Goal: Information Seeking & Learning: Stay updated

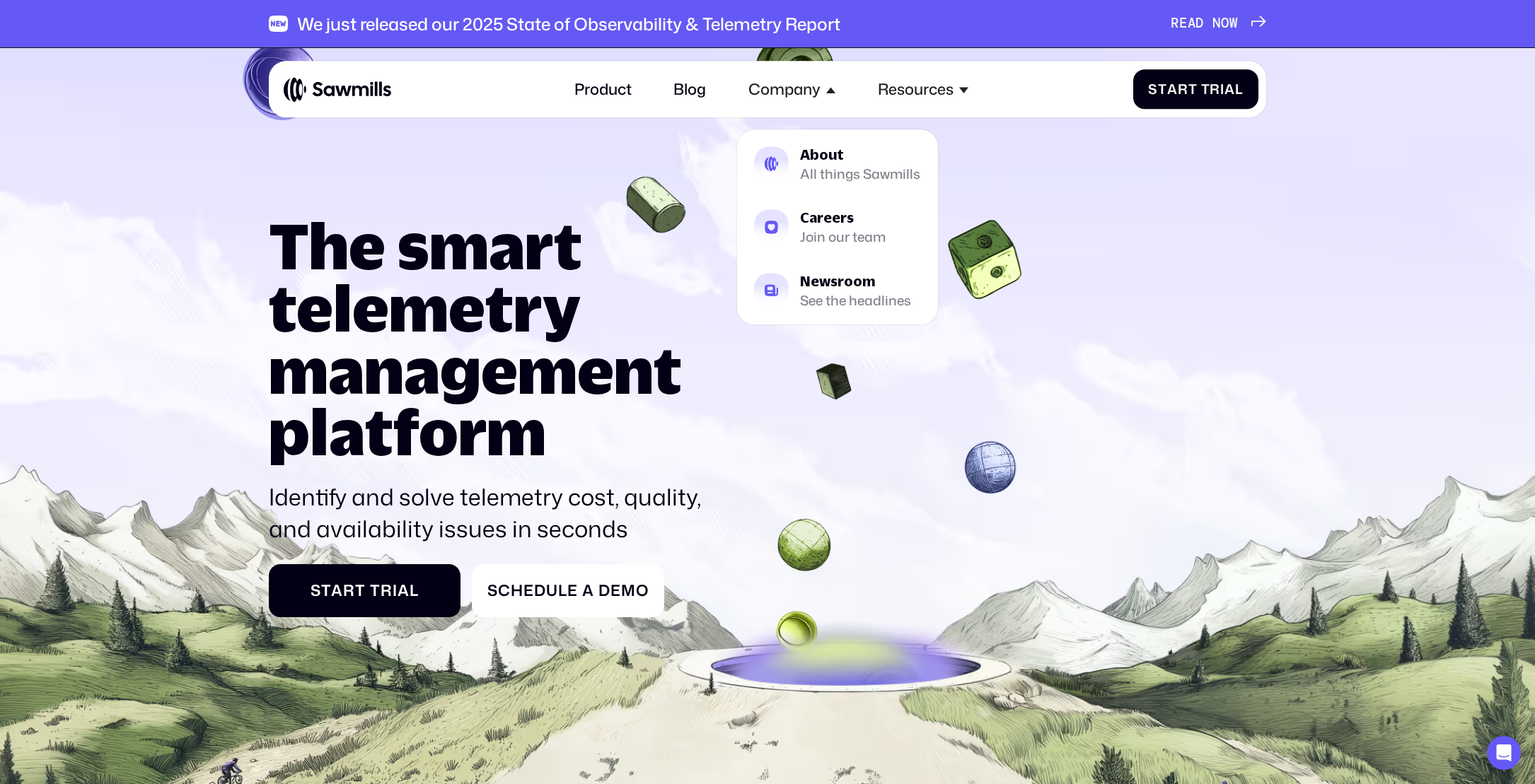
click at [732, 90] on nav "Product Blog Company About All things Sawmills Careers Join our team Newsroom S…" at bounding box center [772, 89] width 417 height 41
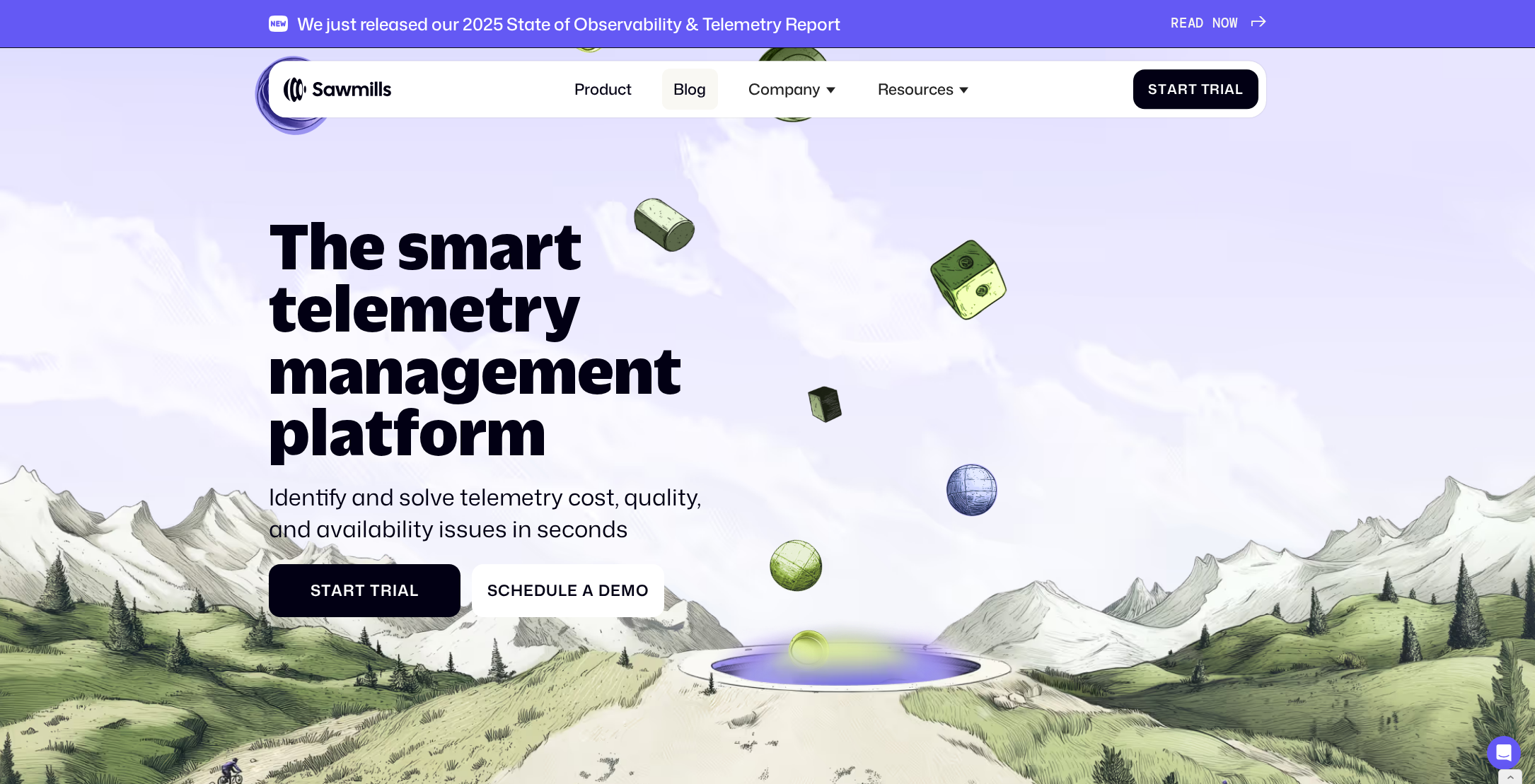
click at [713, 90] on link "Blog" at bounding box center [690, 89] width 56 height 41
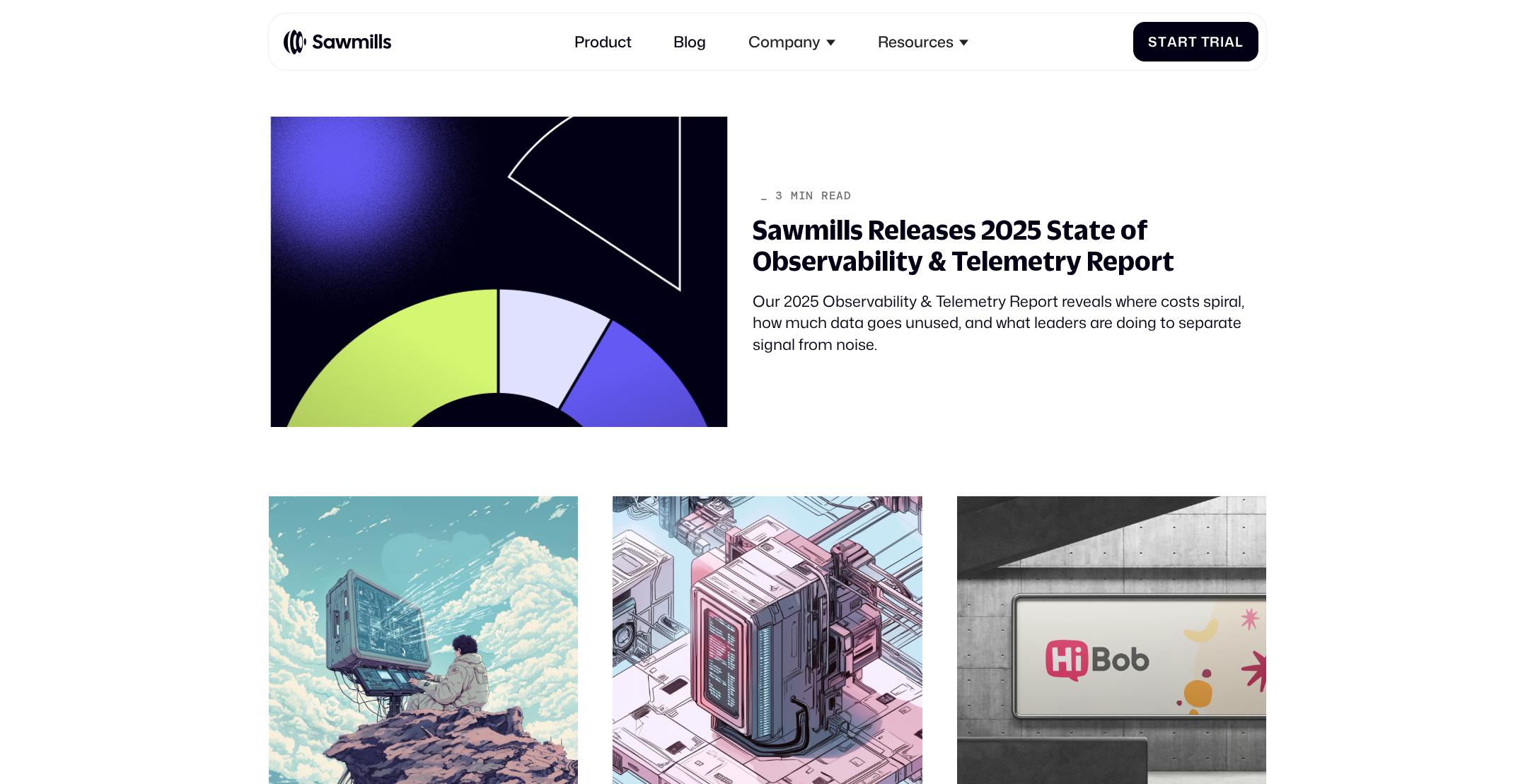
scroll to position [365, 0]
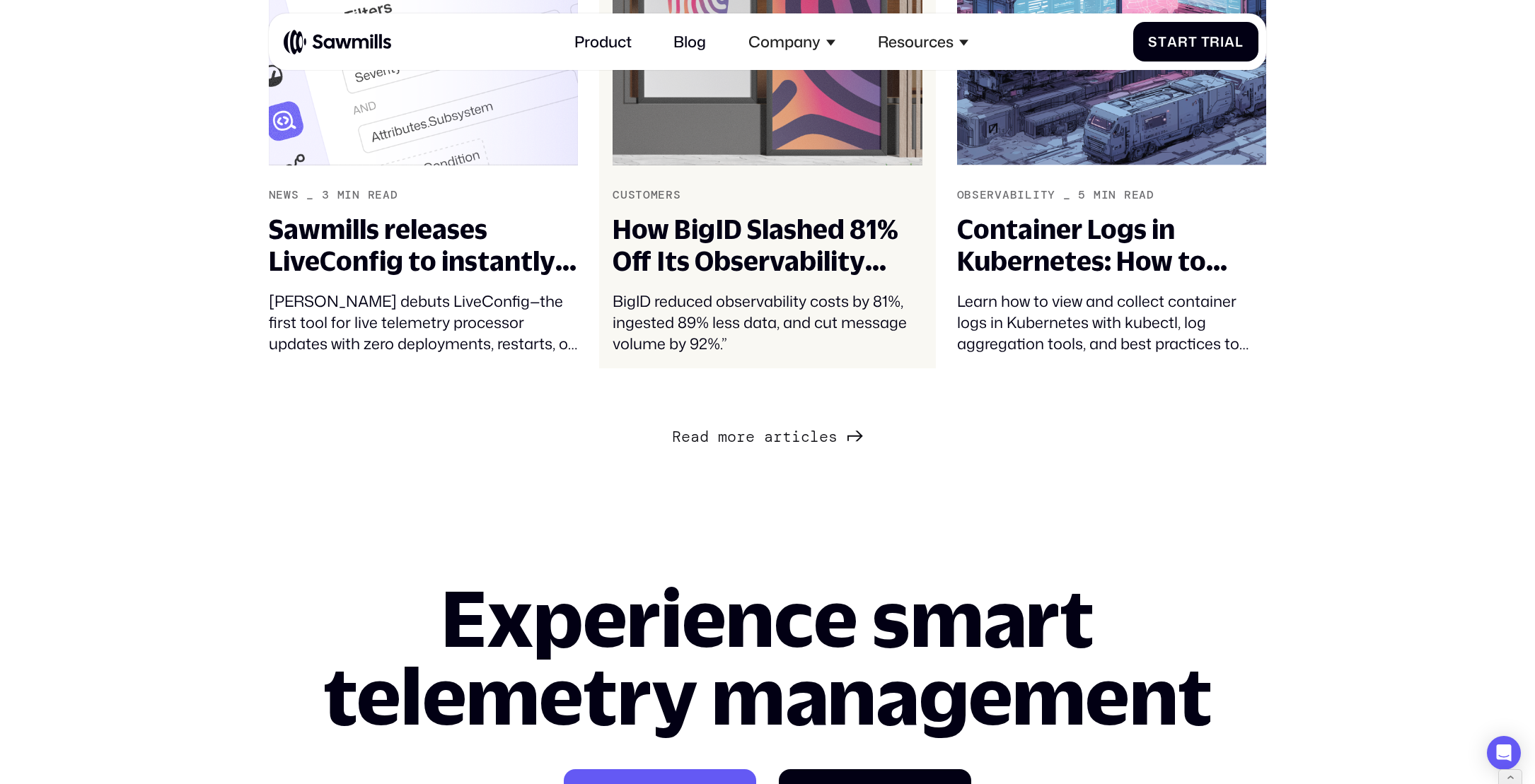
scroll to position [2161, 0]
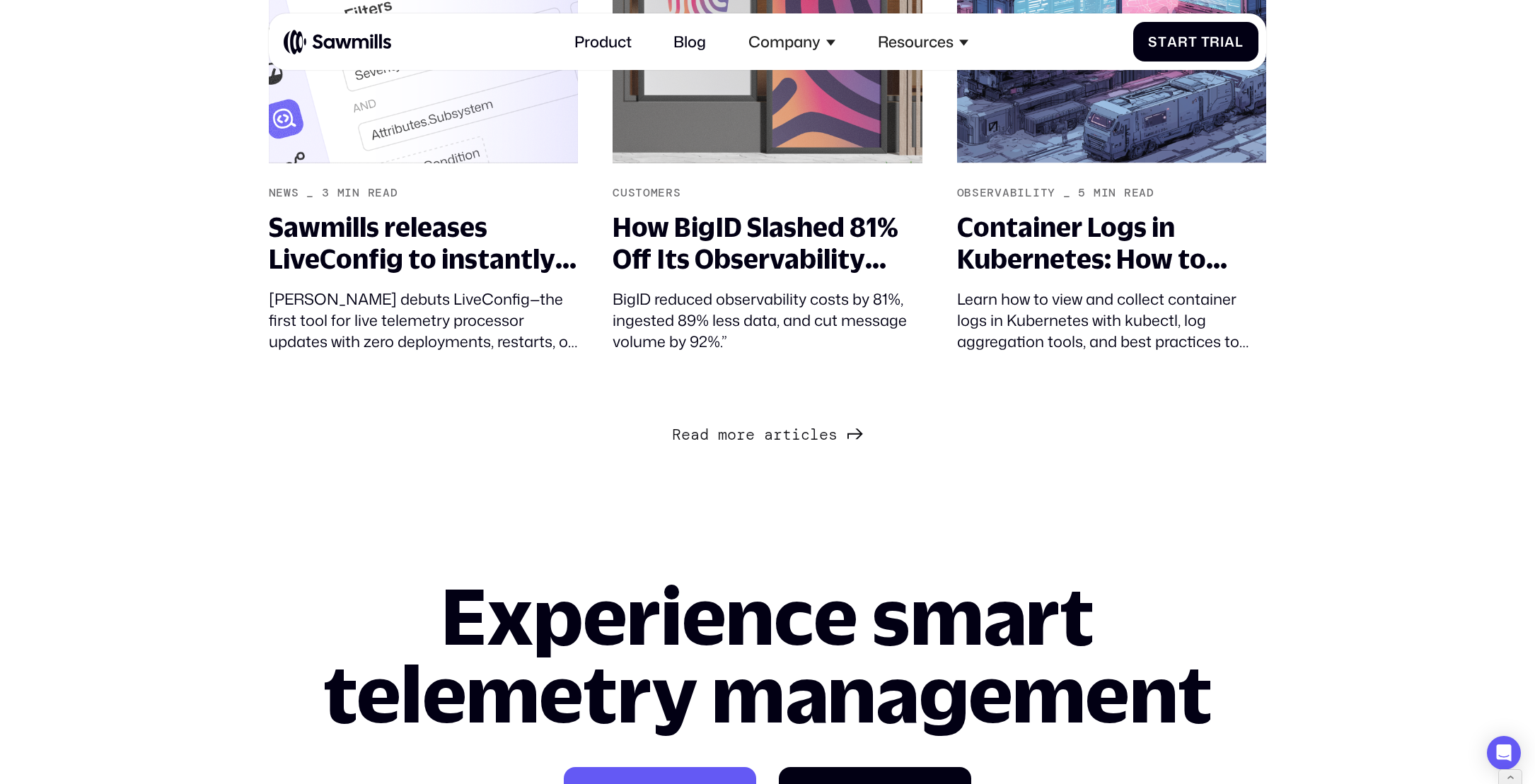
click at [759, 426] on span "Next Page" at bounding box center [759, 416] width 9 height 18
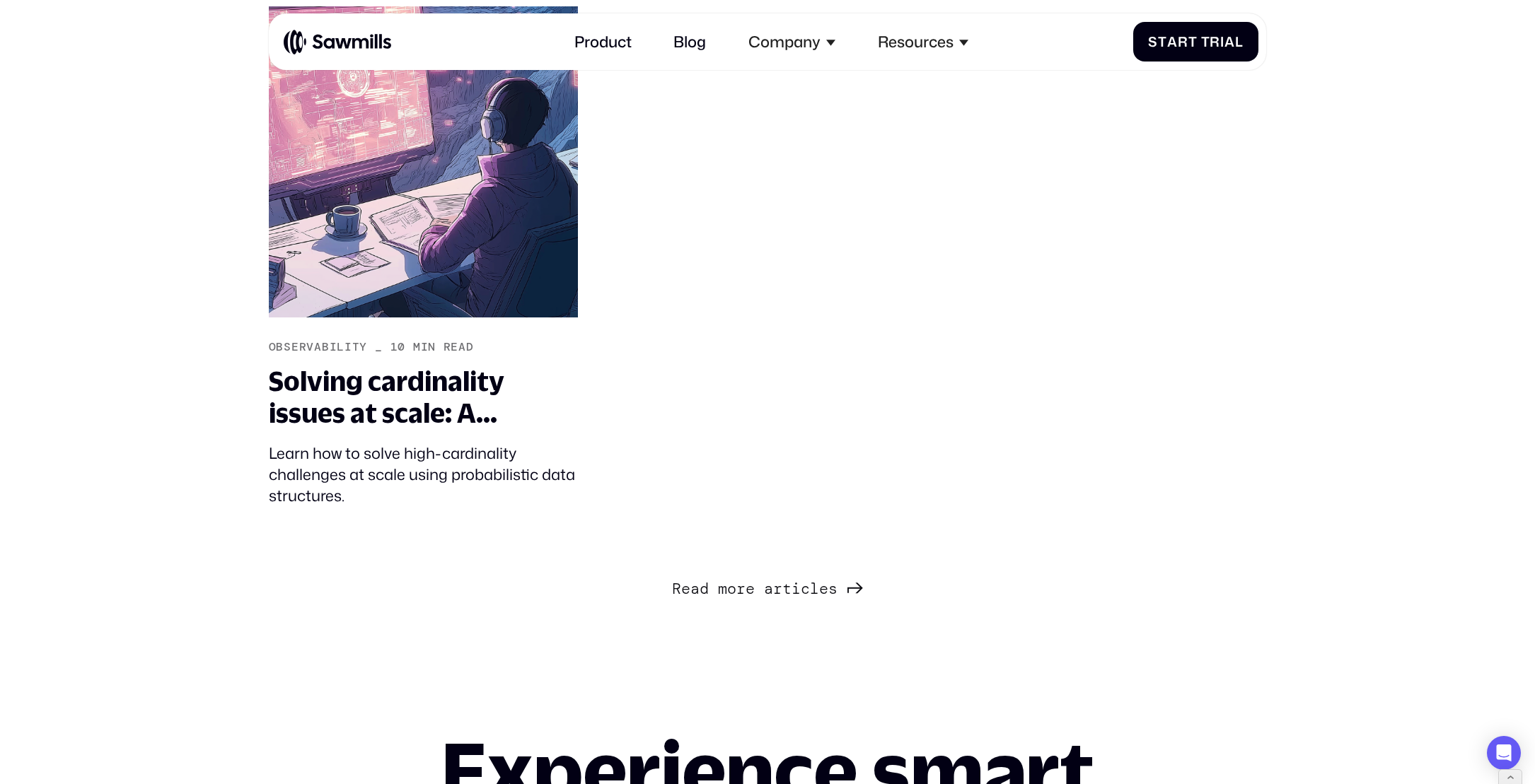
scroll to position [4375, 0]
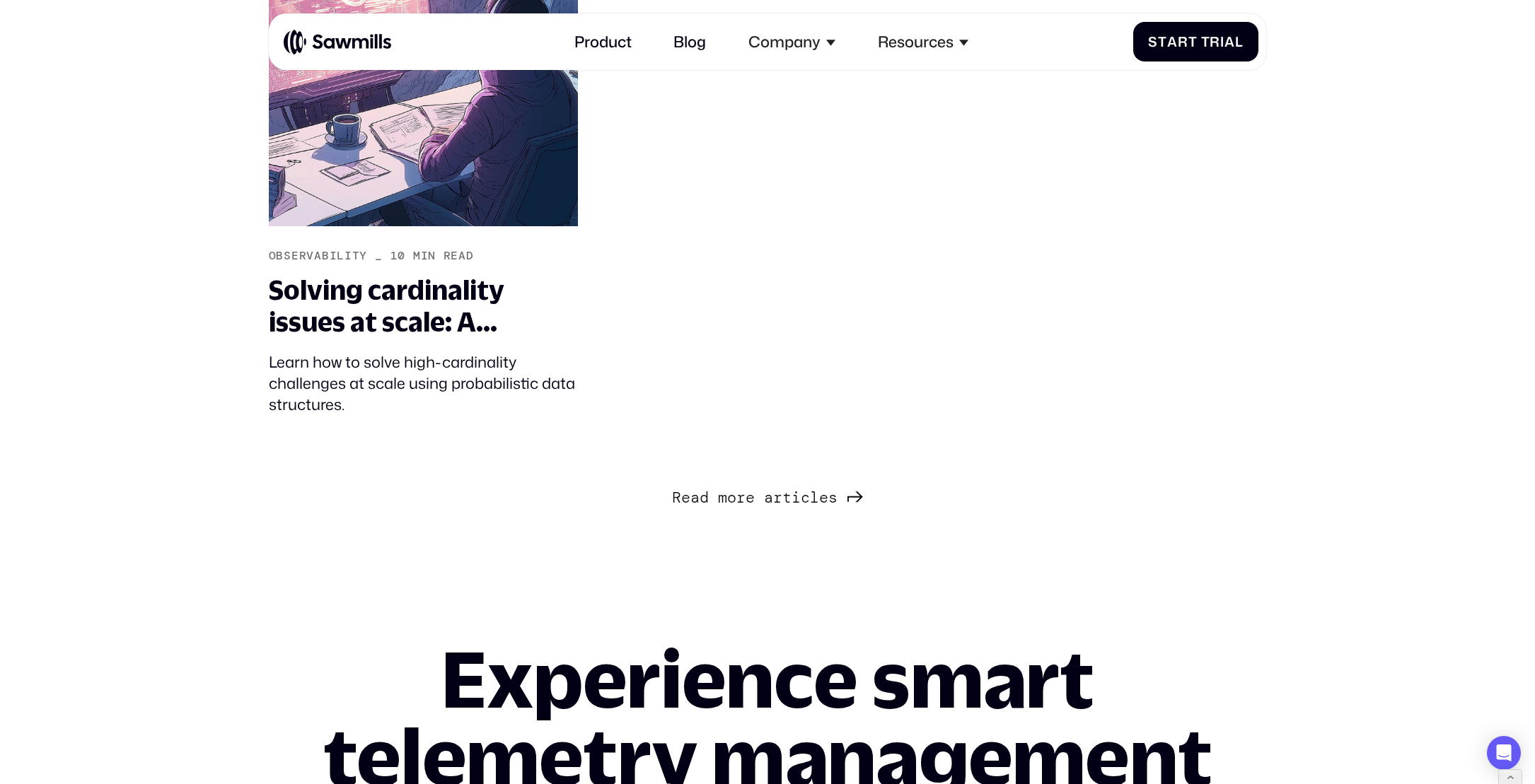
click at [842, 504] on link "R e a d m o r e a r t i c l e s R e a d m o r e a r t i c l e s" at bounding box center [767, 496] width 190 height 26
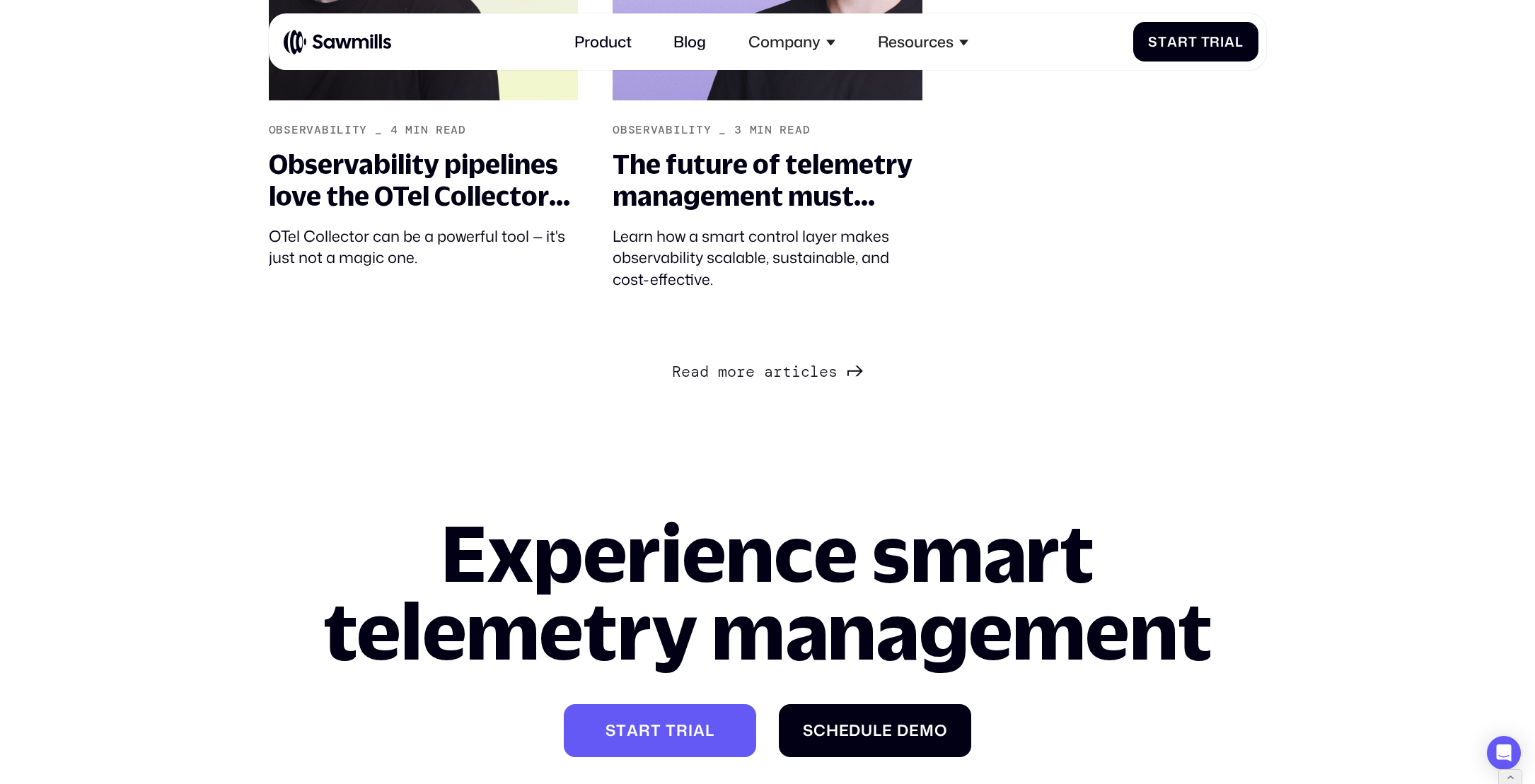
scroll to position [6209, 0]
click at [814, 362] on span "l" at bounding box center [814, 353] width 9 height 18
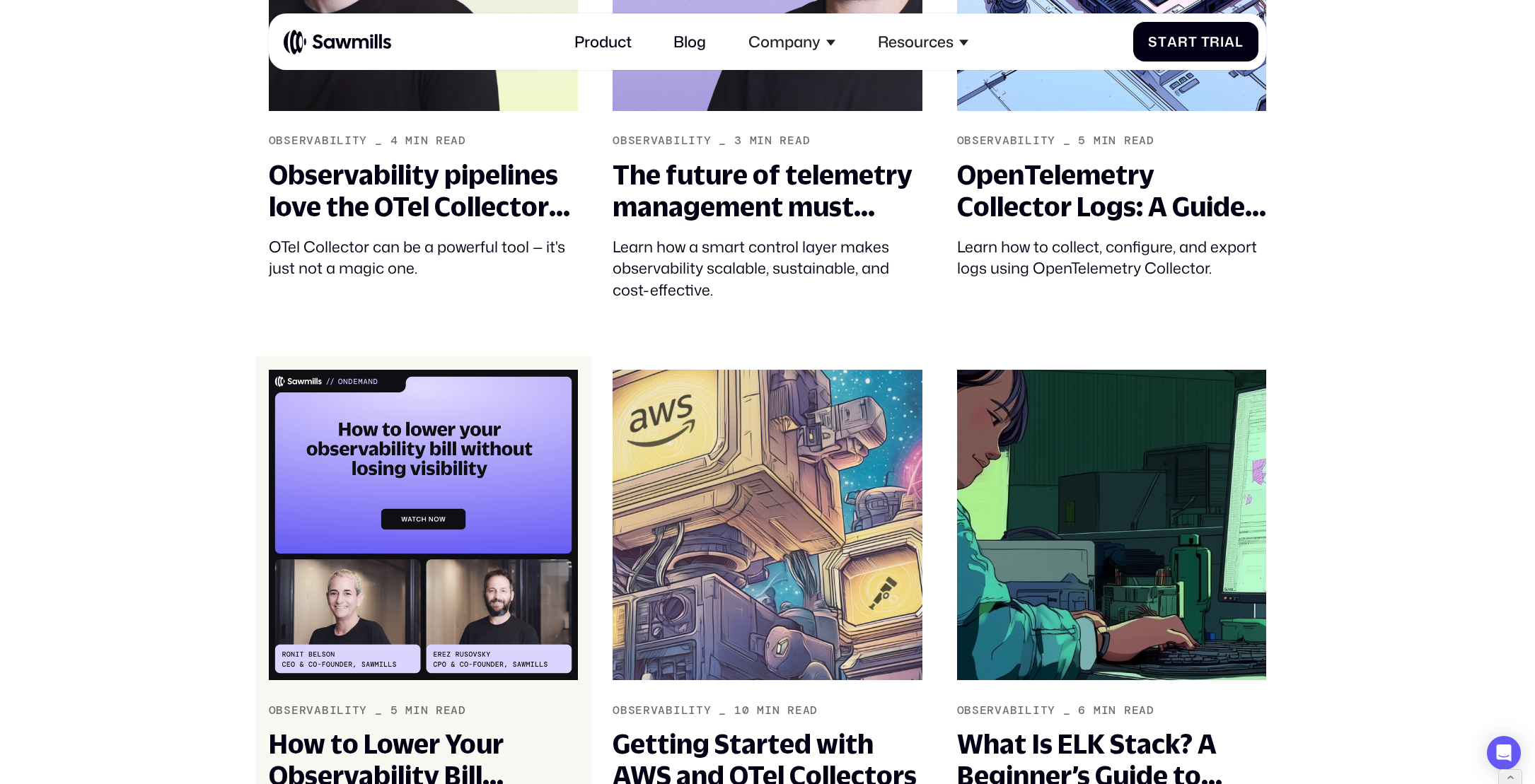
scroll to position [6195, 0]
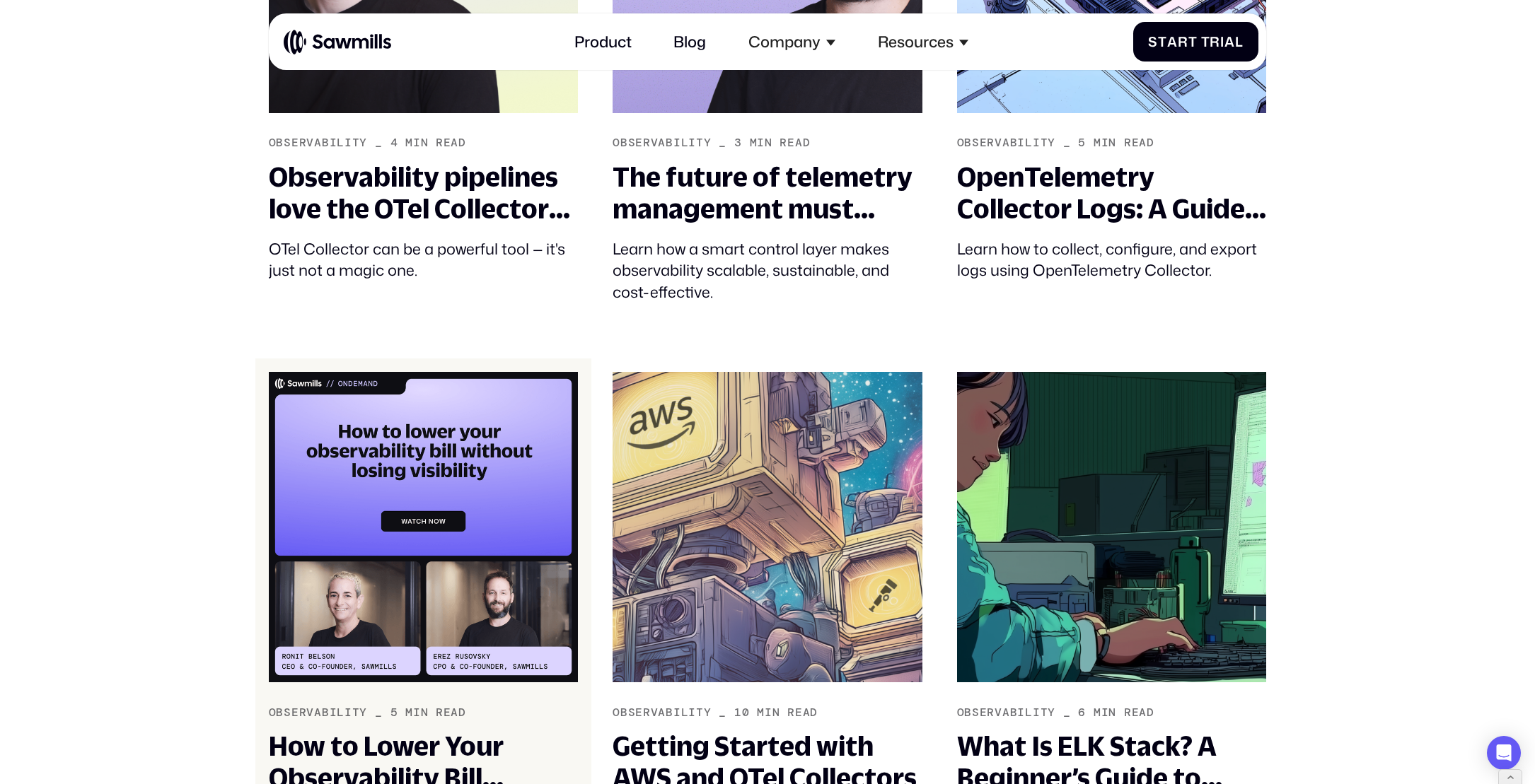
click at [551, 437] on img at bounding box center [424, 527] width 309 height 310
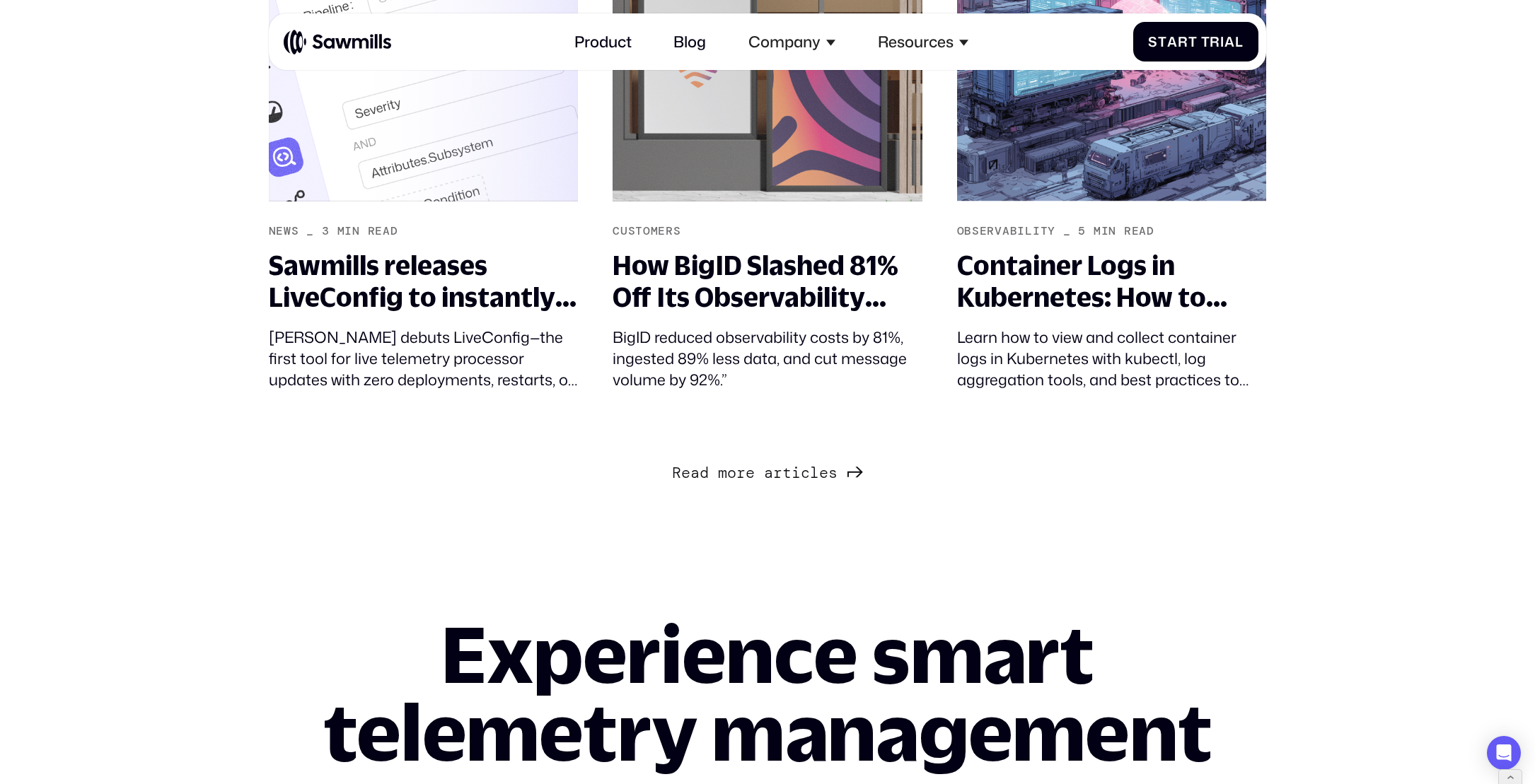
scroll to position [2021, 0]
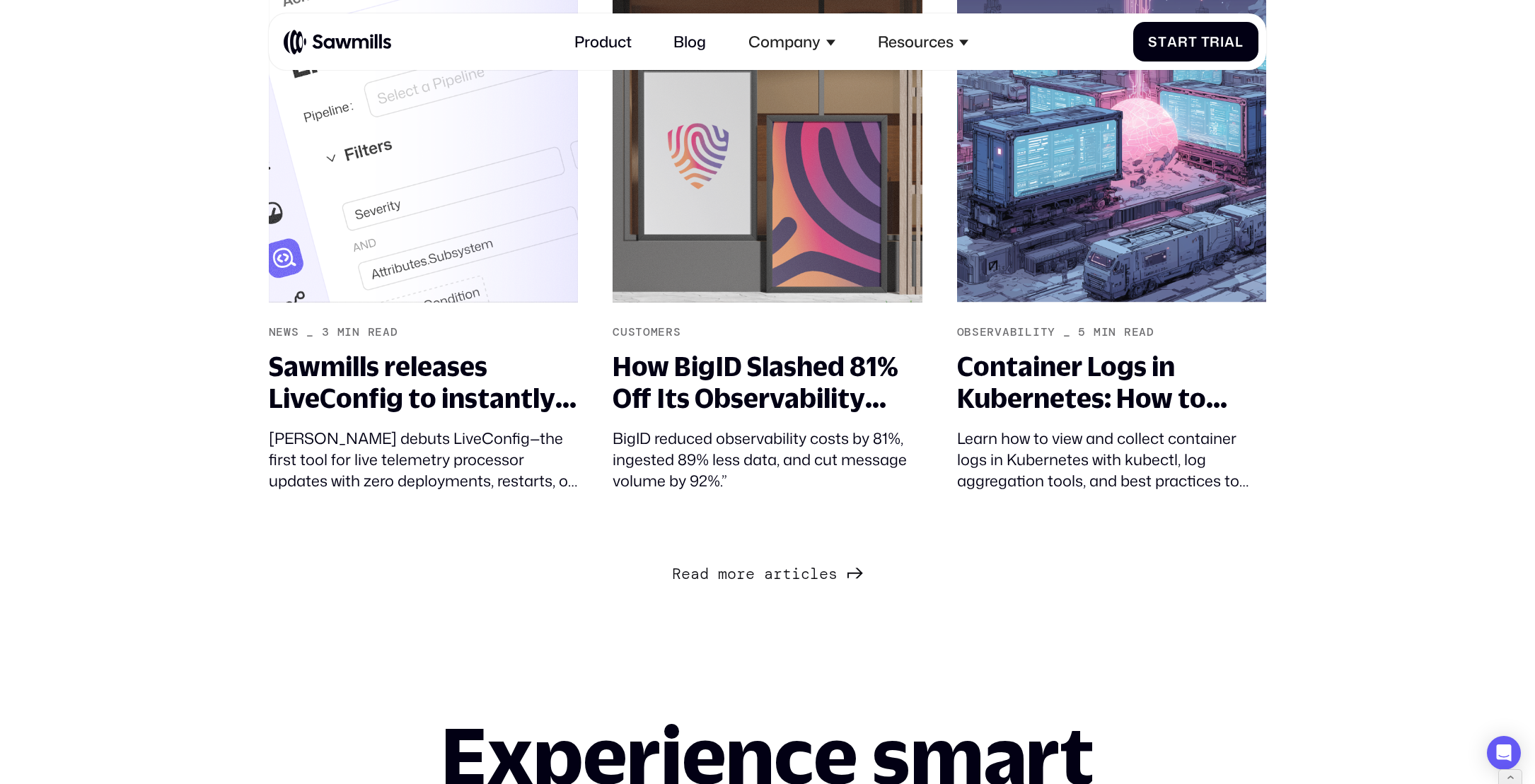
click at [798, 567] on span "i" at bounding box center [796, 574] width 9 height 18
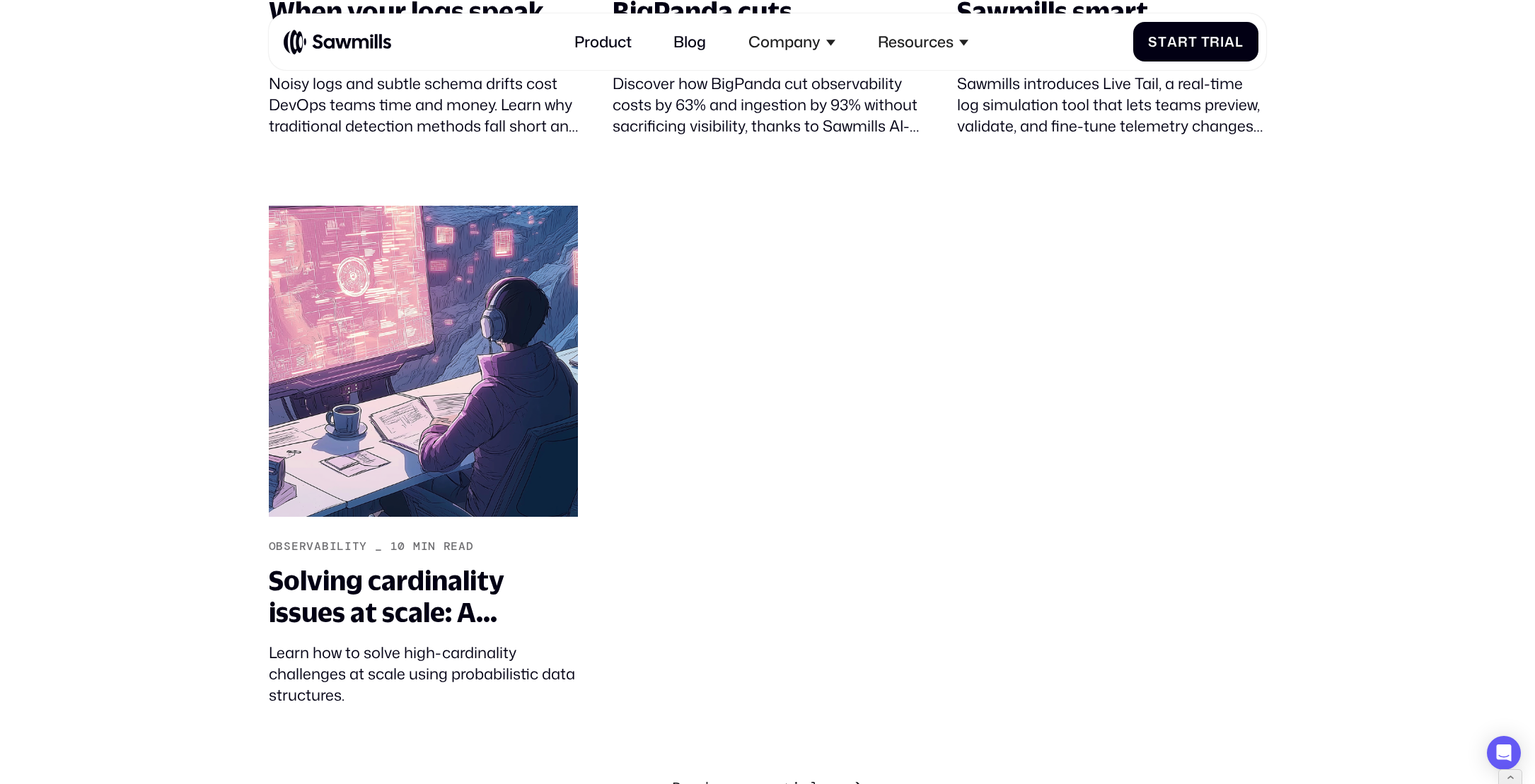
scroll to position [4611, 0]
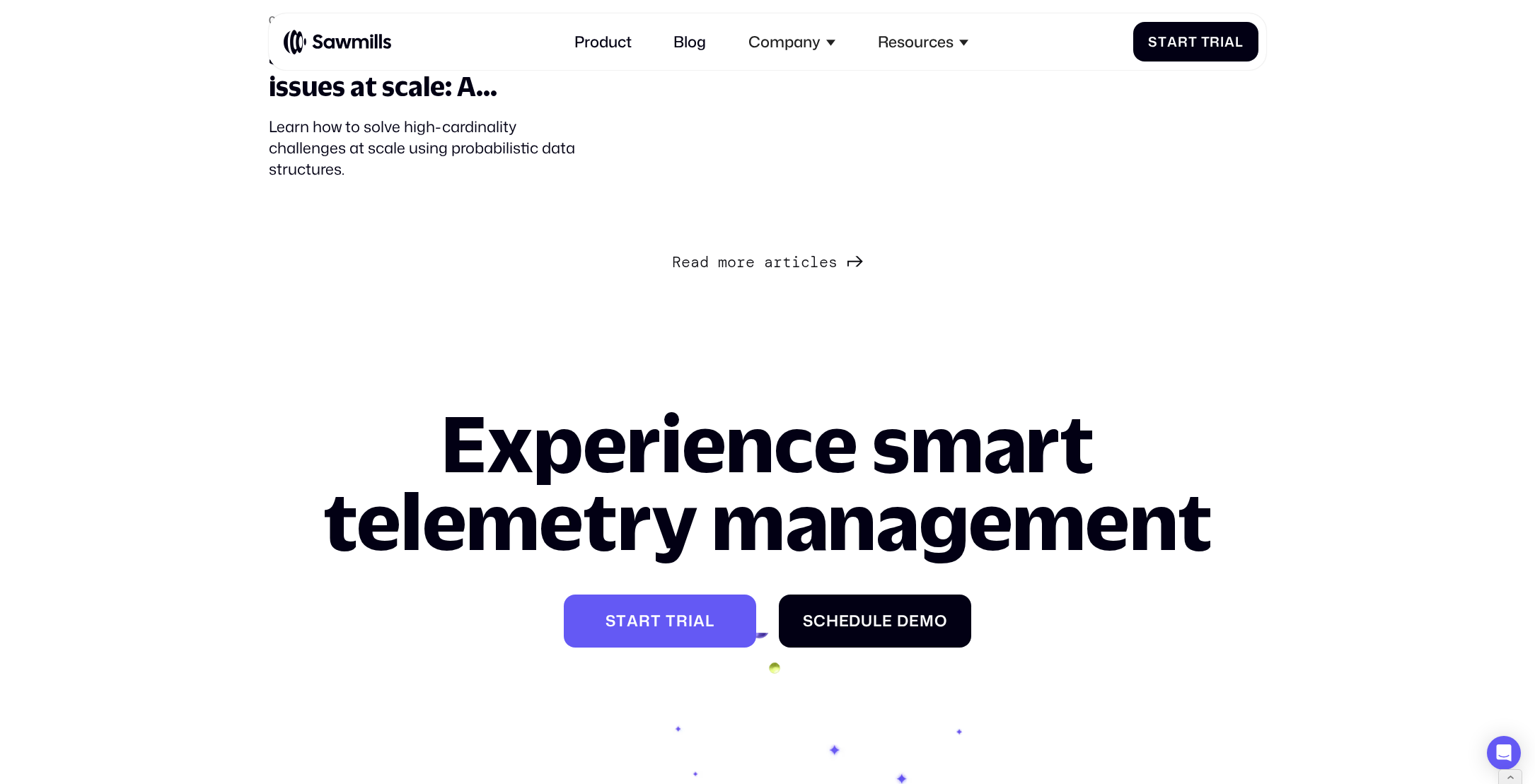
click at [811, 253] on span "l" at bounding box center [814, 244] width 9 height 18
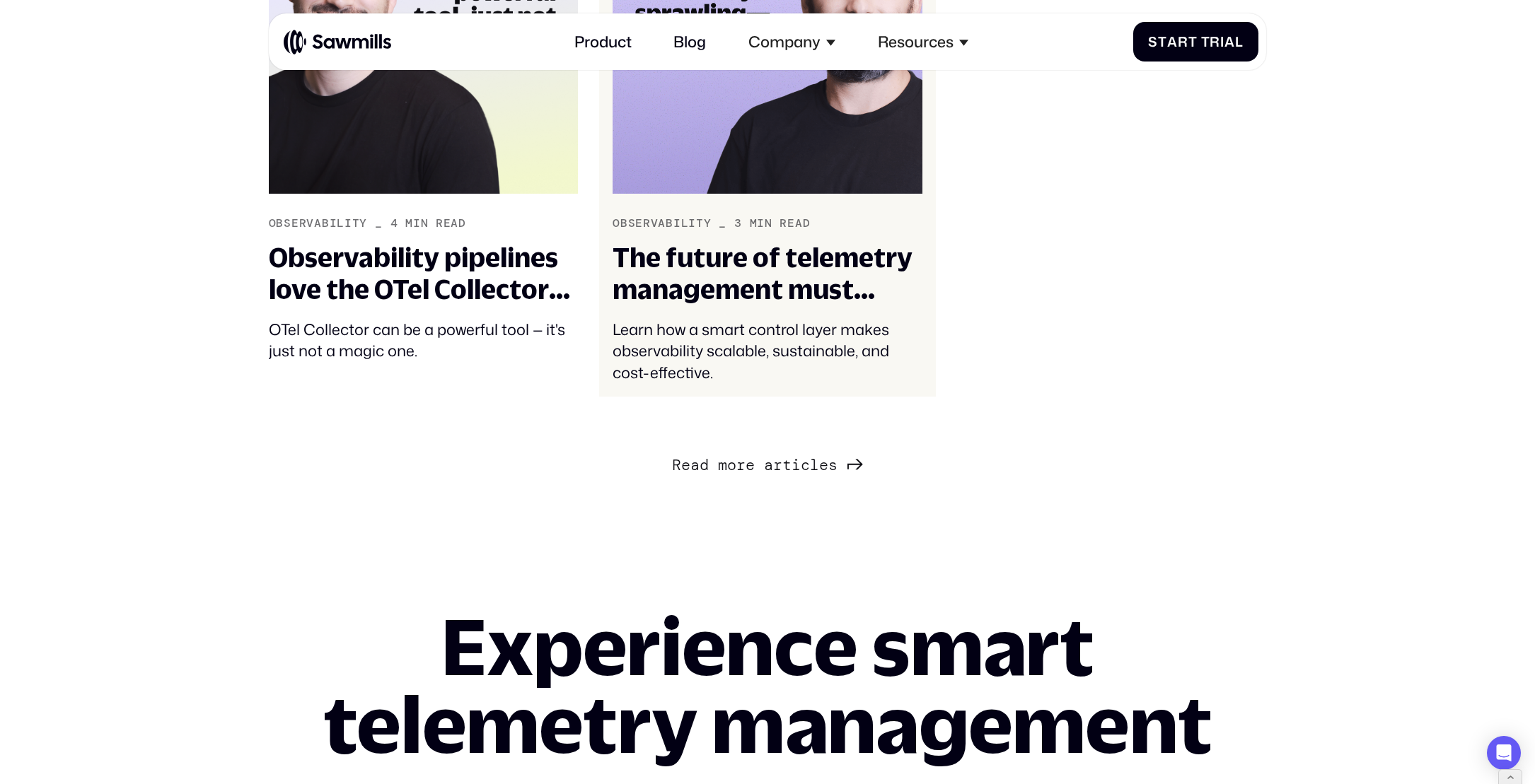
scroll to position [6122, 0]
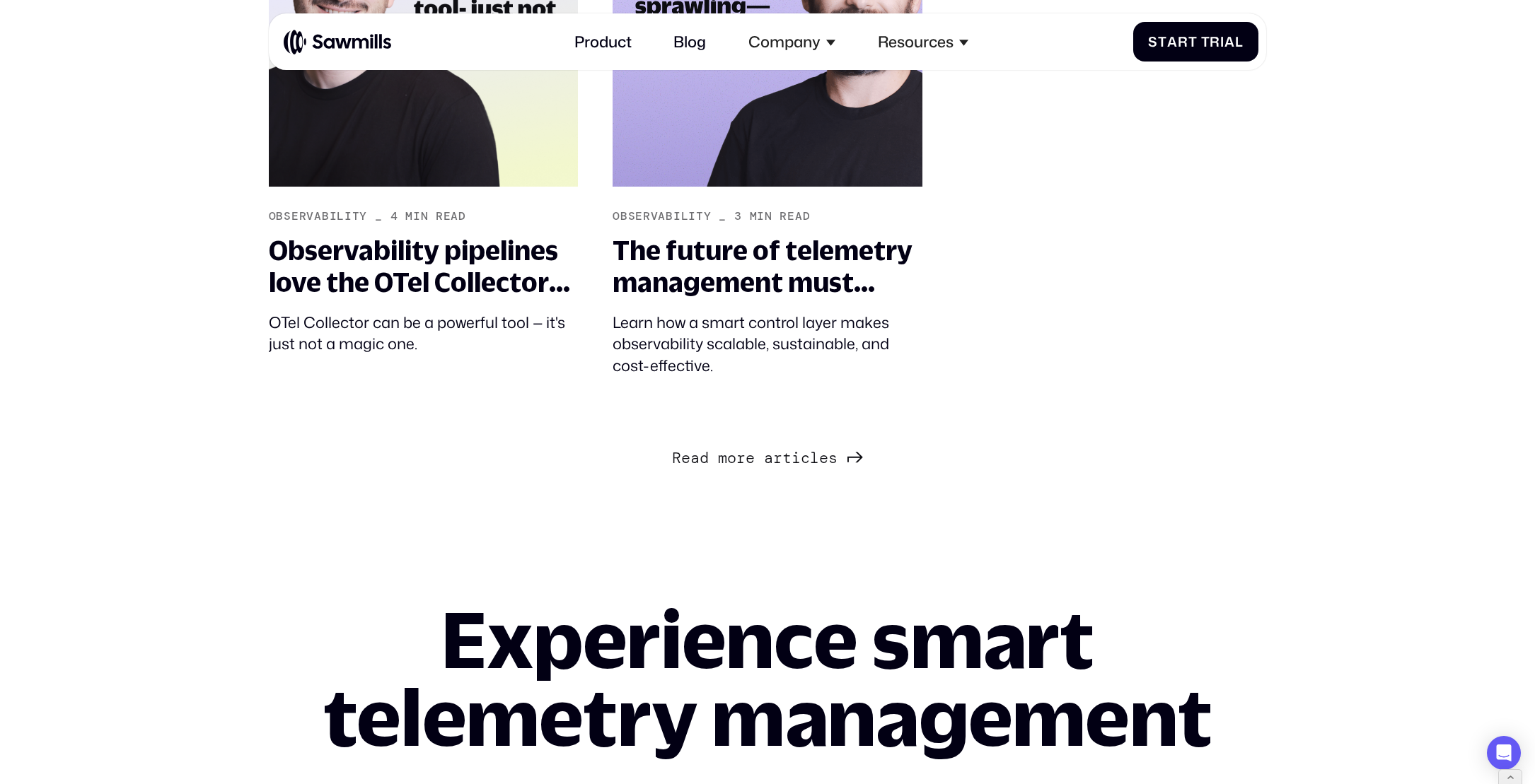
click at [832, 449] on span "s" at bounding box center [832, 440] width 9 height 18
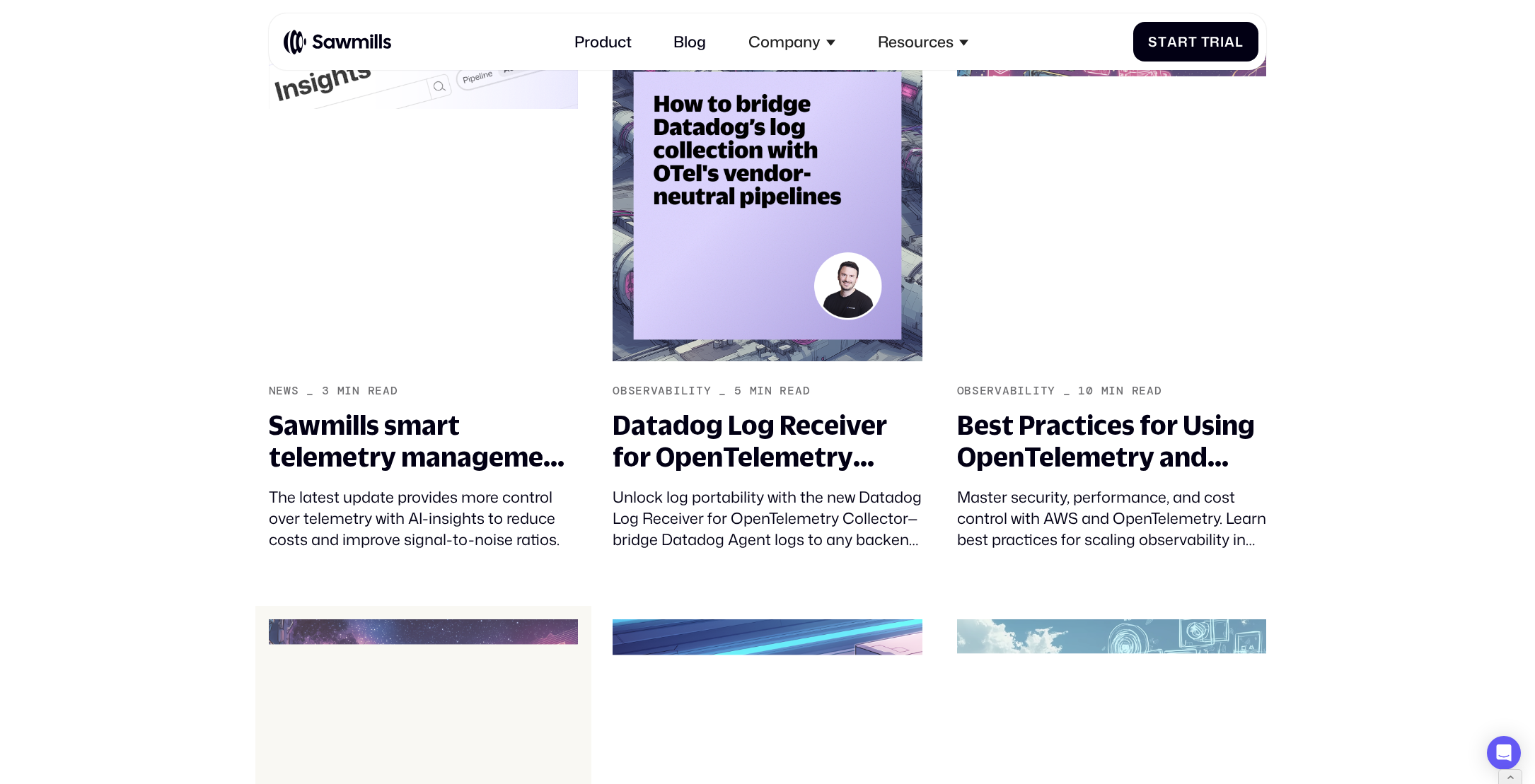
scroll to position [2895, 0]
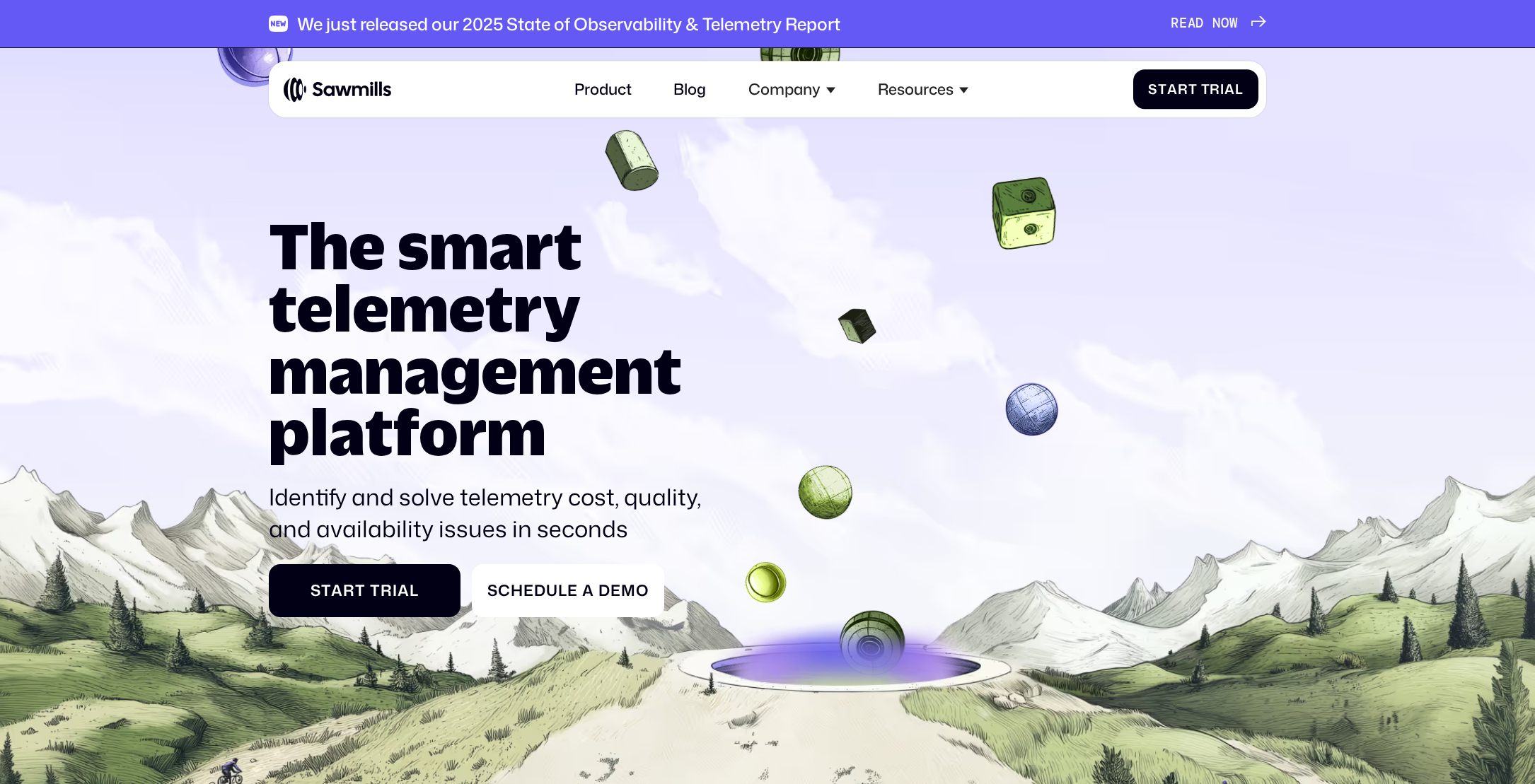
click at [695, 93] on link "Blog" at bounding box center [690, 89] width 56 height 41
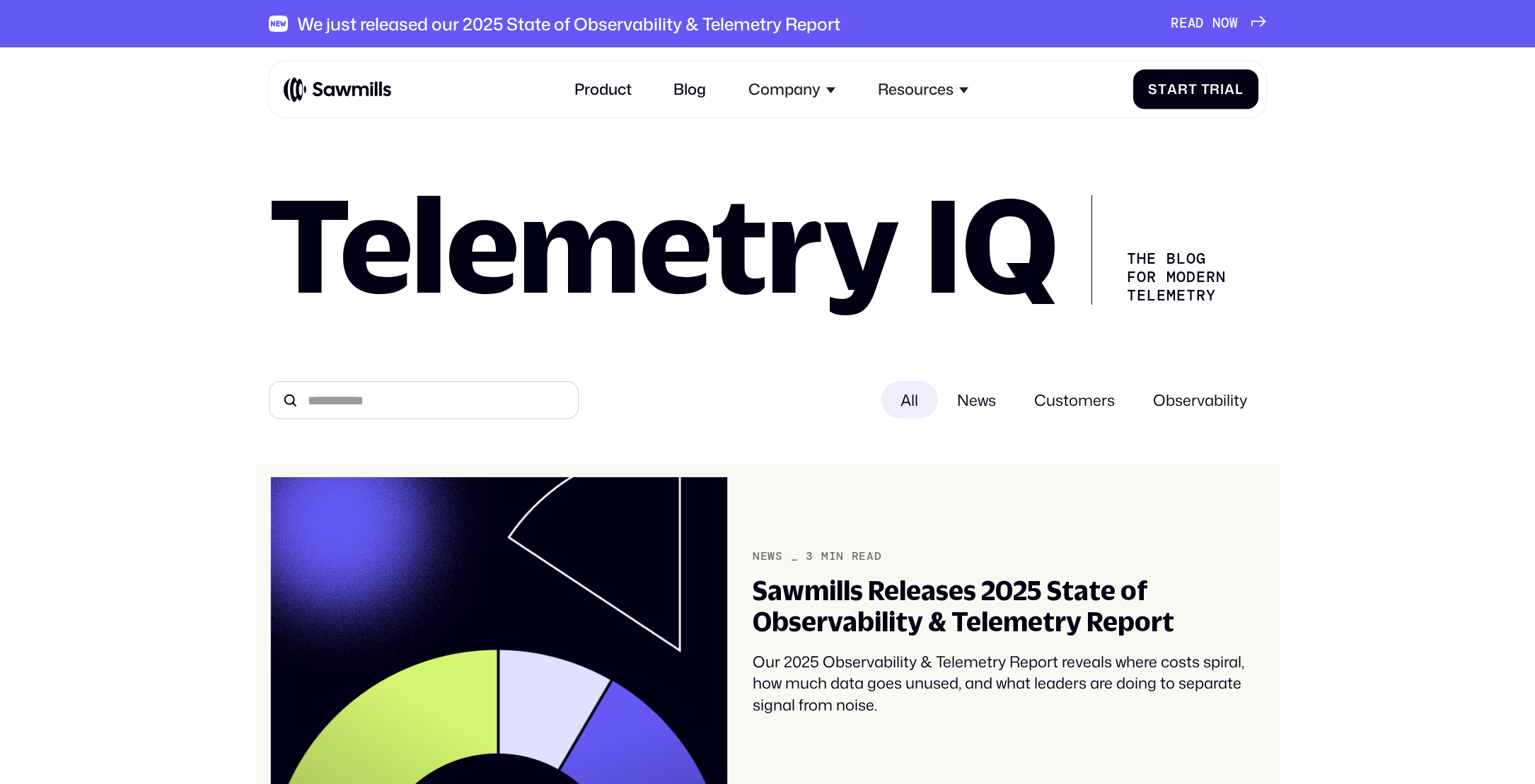
scroll to position [31, 0]
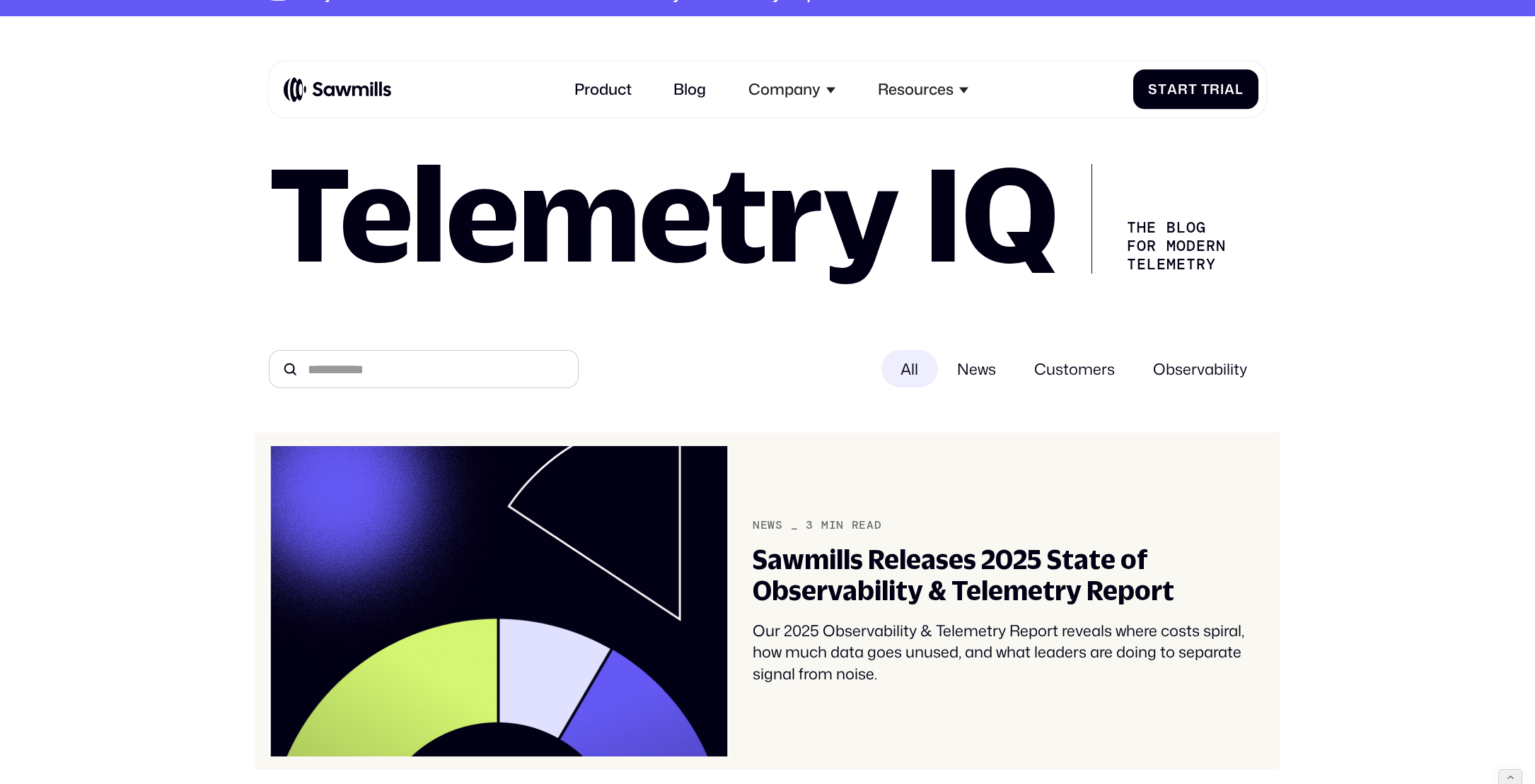
click at [527, 548] on img at bounding box center [499, 601] width 461 height 310
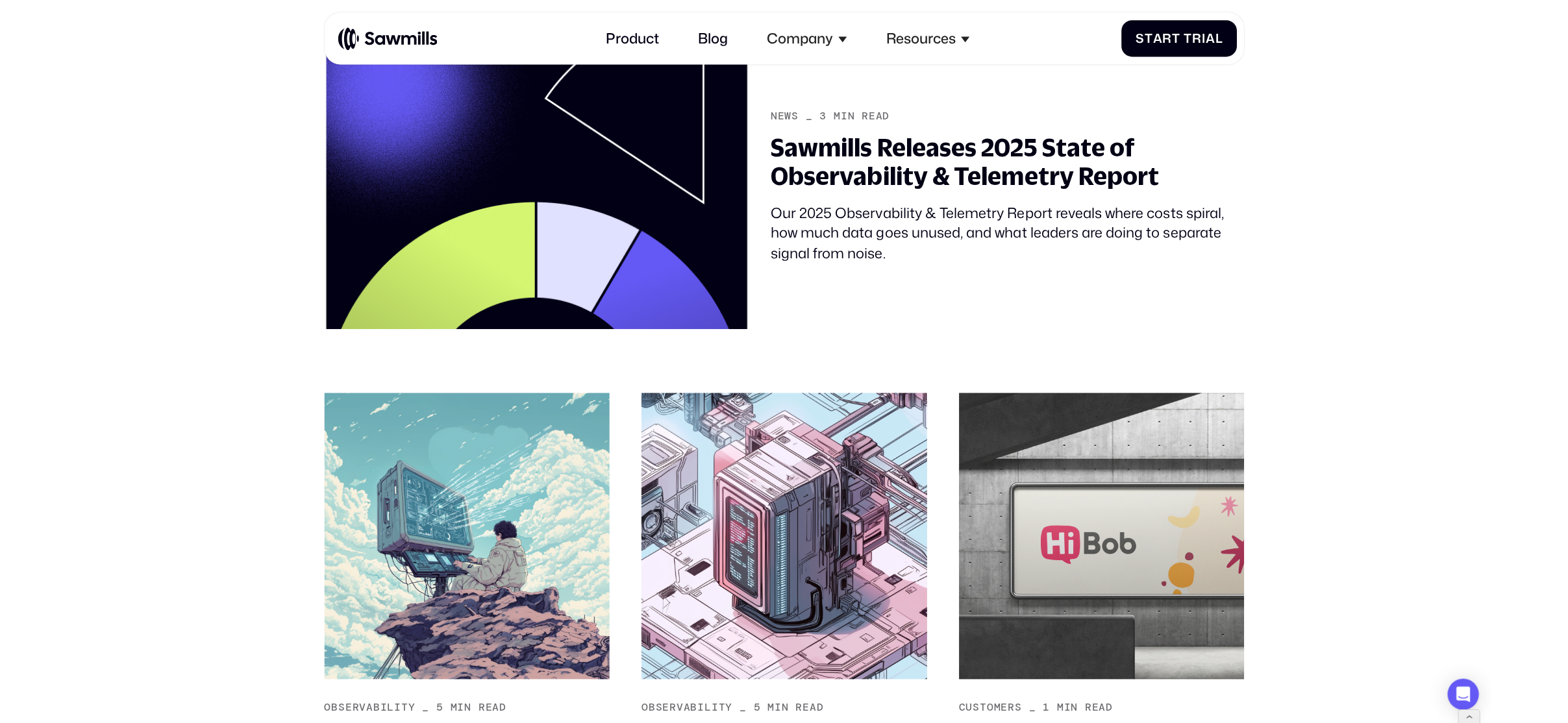
scroll to position [689, 0]
